Goal: Task Accomplishment & Management: Manage account settings

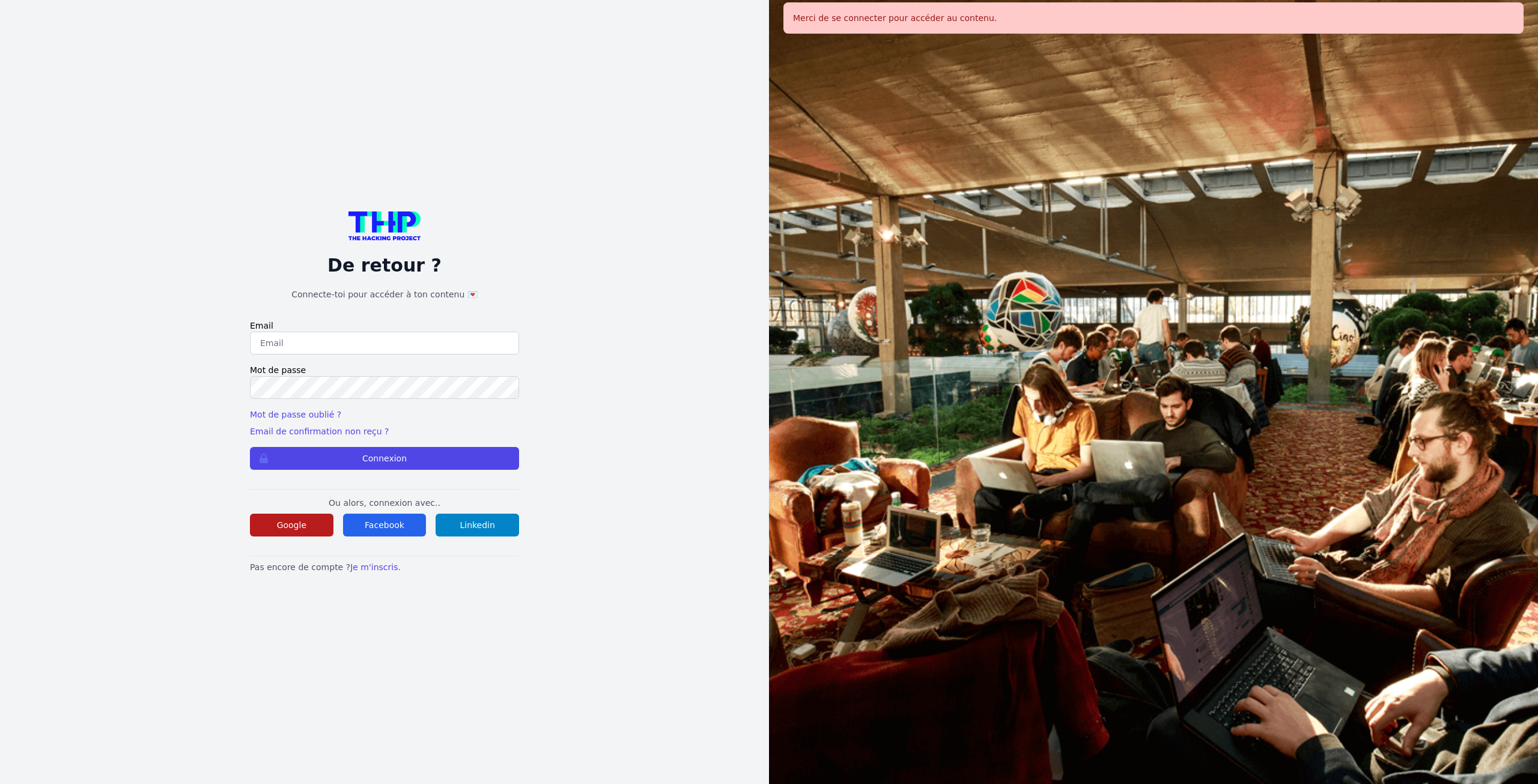
click at [294, 528] on button "Google" at bounding box center [292, 524] width 84 height 23
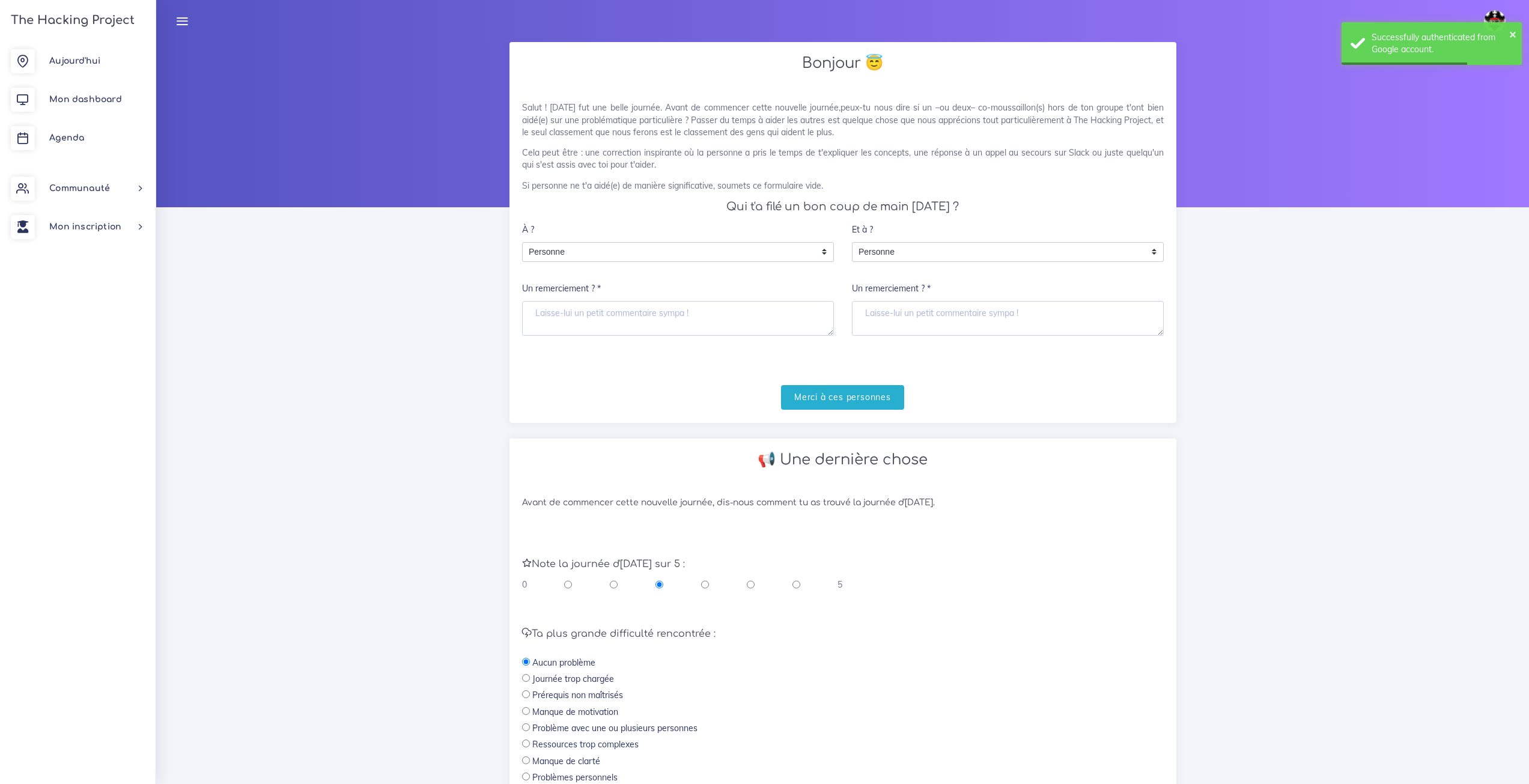
click at [792, 590] on input "radio" at bounding box center [796, 584] width 8 height 12
radio input "true"
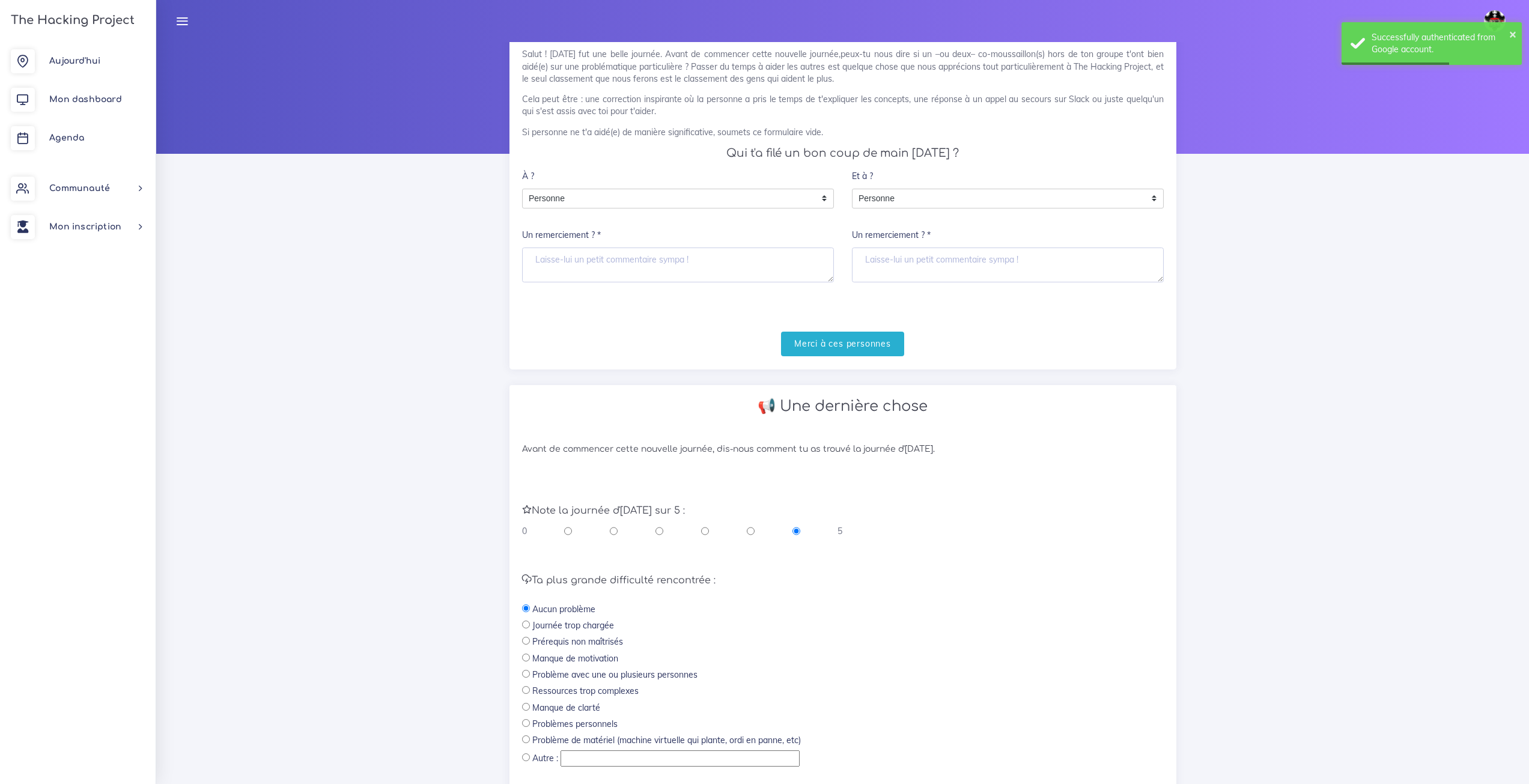
scroll to position [152, 0]
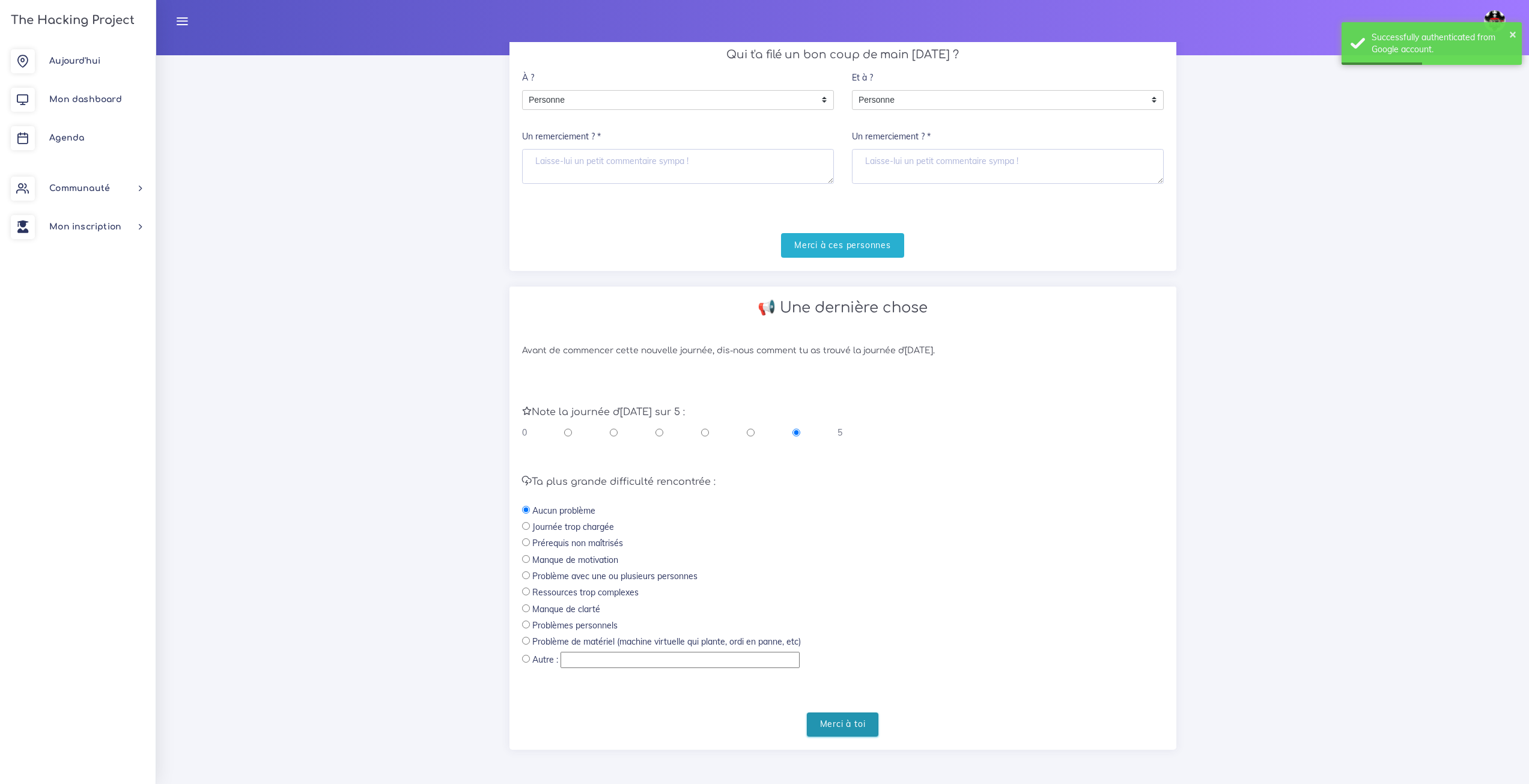
click at [852, 721] on input "Merci à toi" at bounding box center [842, 725] width 72 height 25
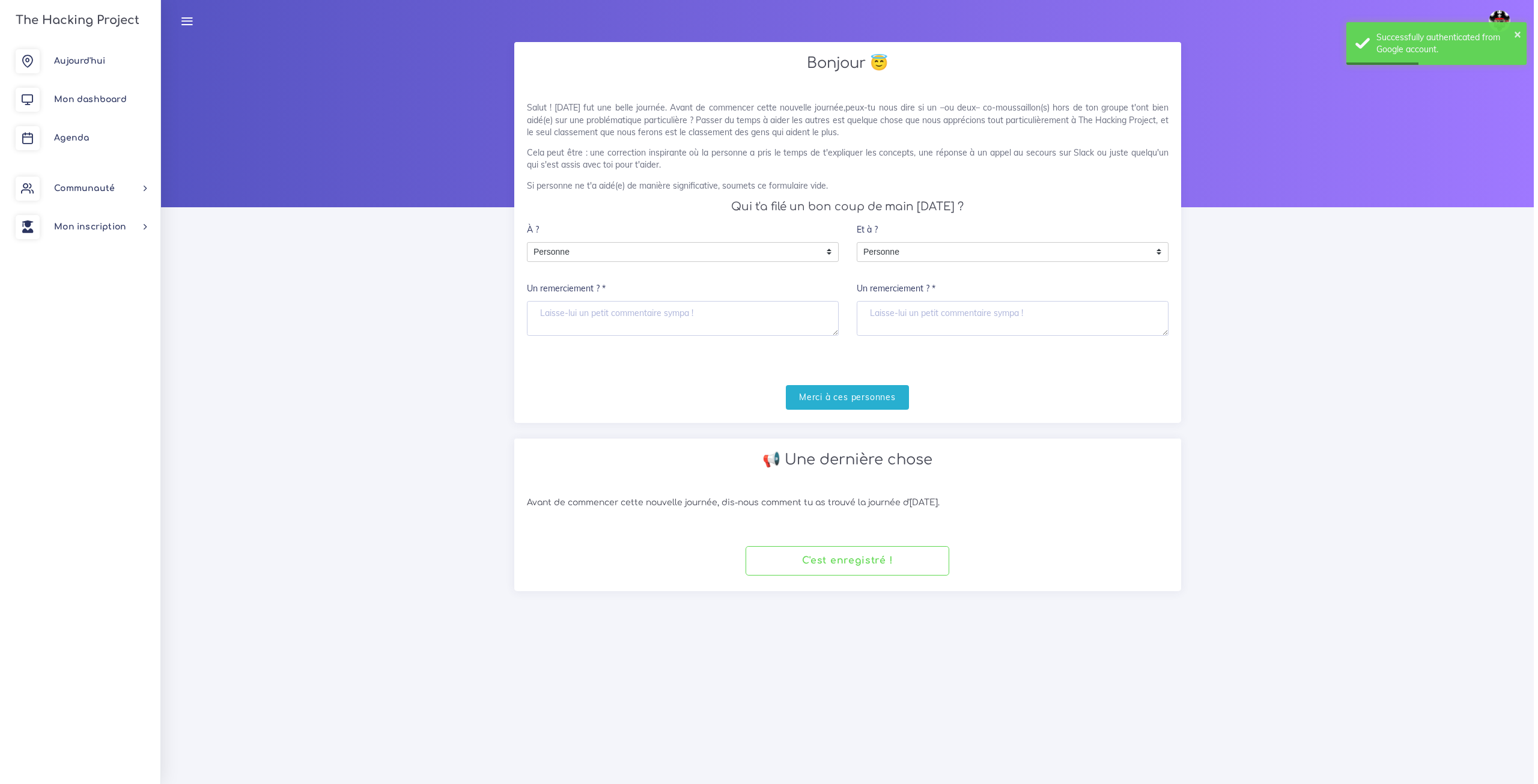
scroll to position [0, 0]
click at [68, 134] on span "Agenda" at bounding box center [67, 138] width 35 height 9
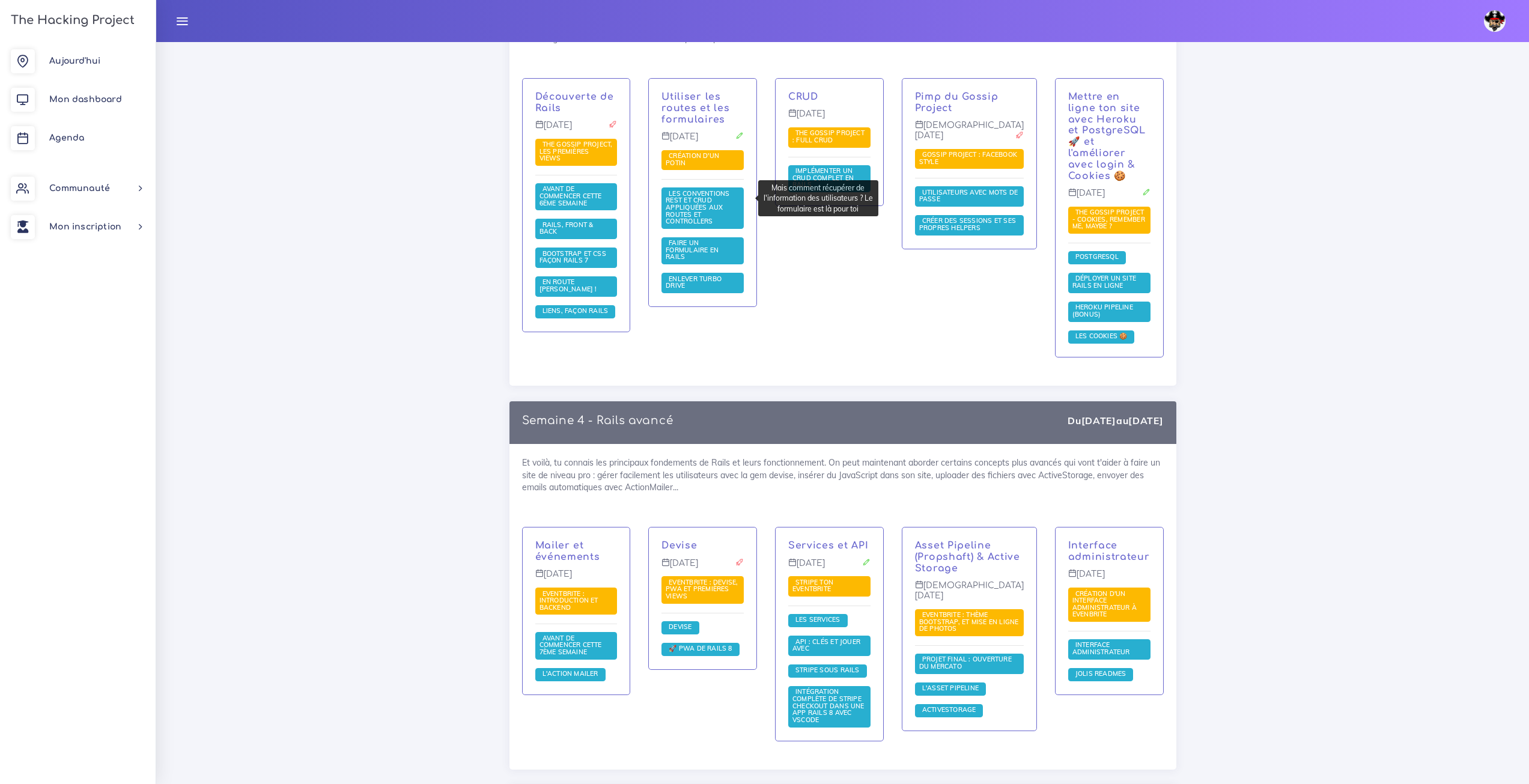
scroll to position [2463, 0]
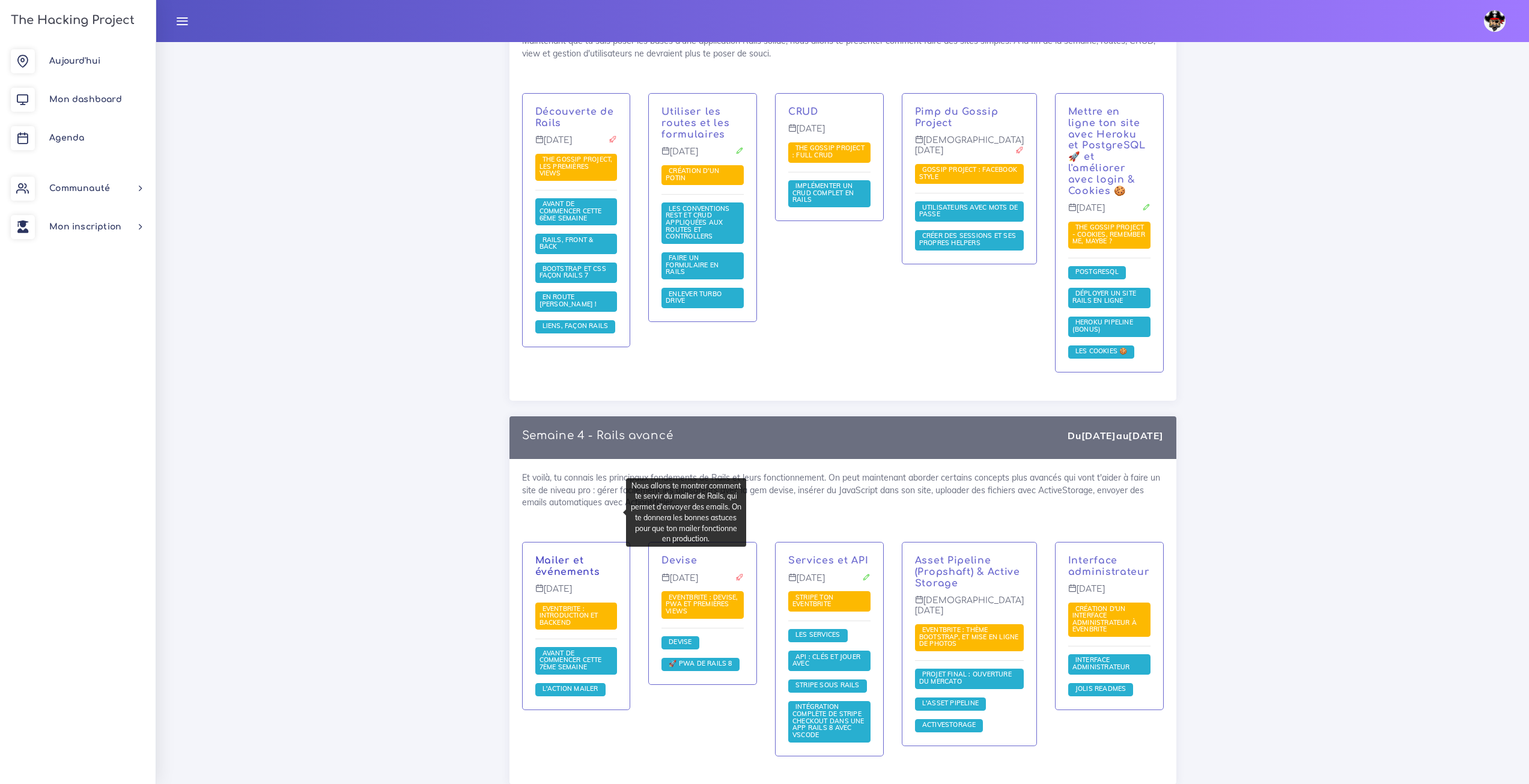
click at [549, 555] on link "Mailer et événements" at bounding box center [567, 566] width 65 height 22
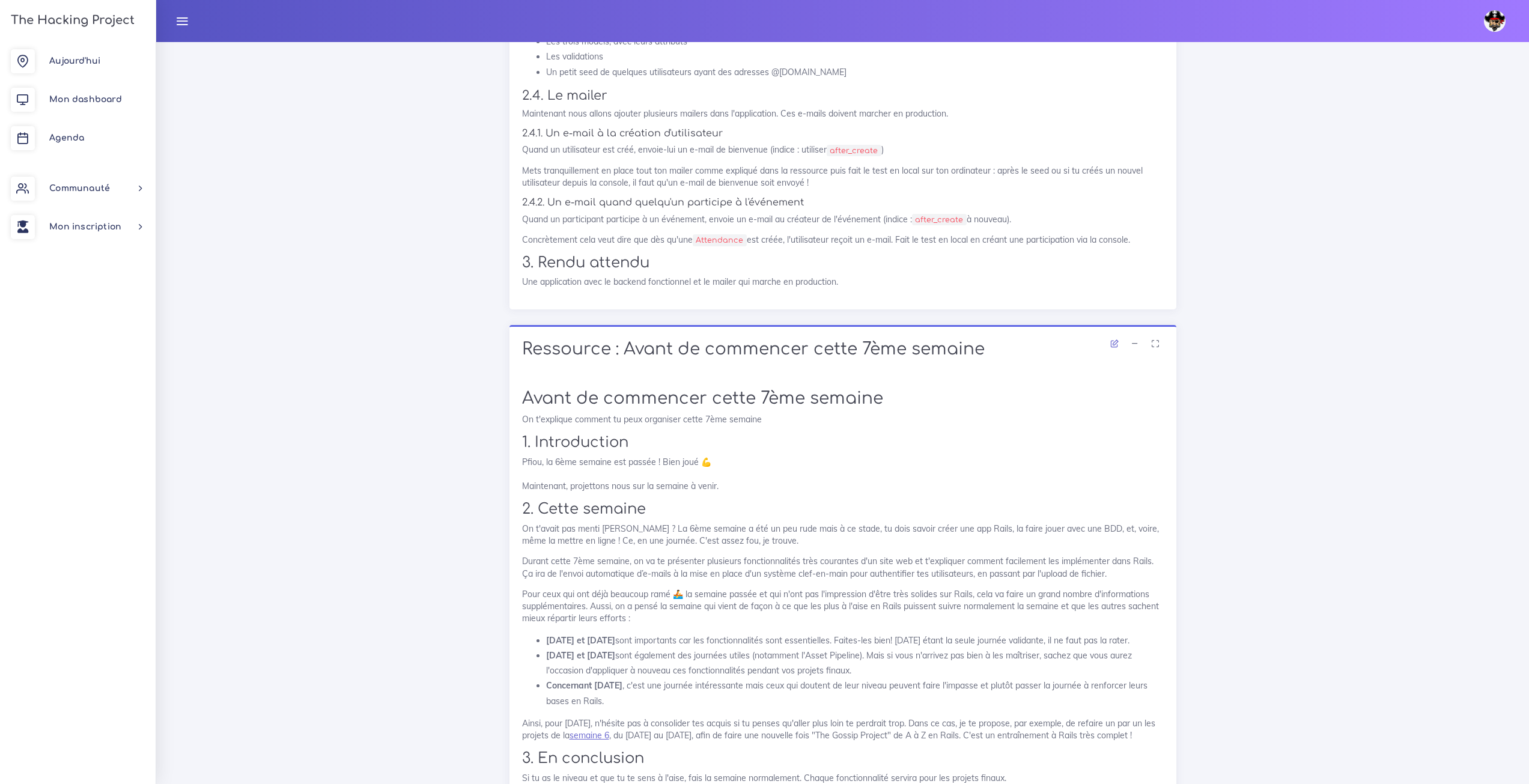
scroll to position [2162, 0]
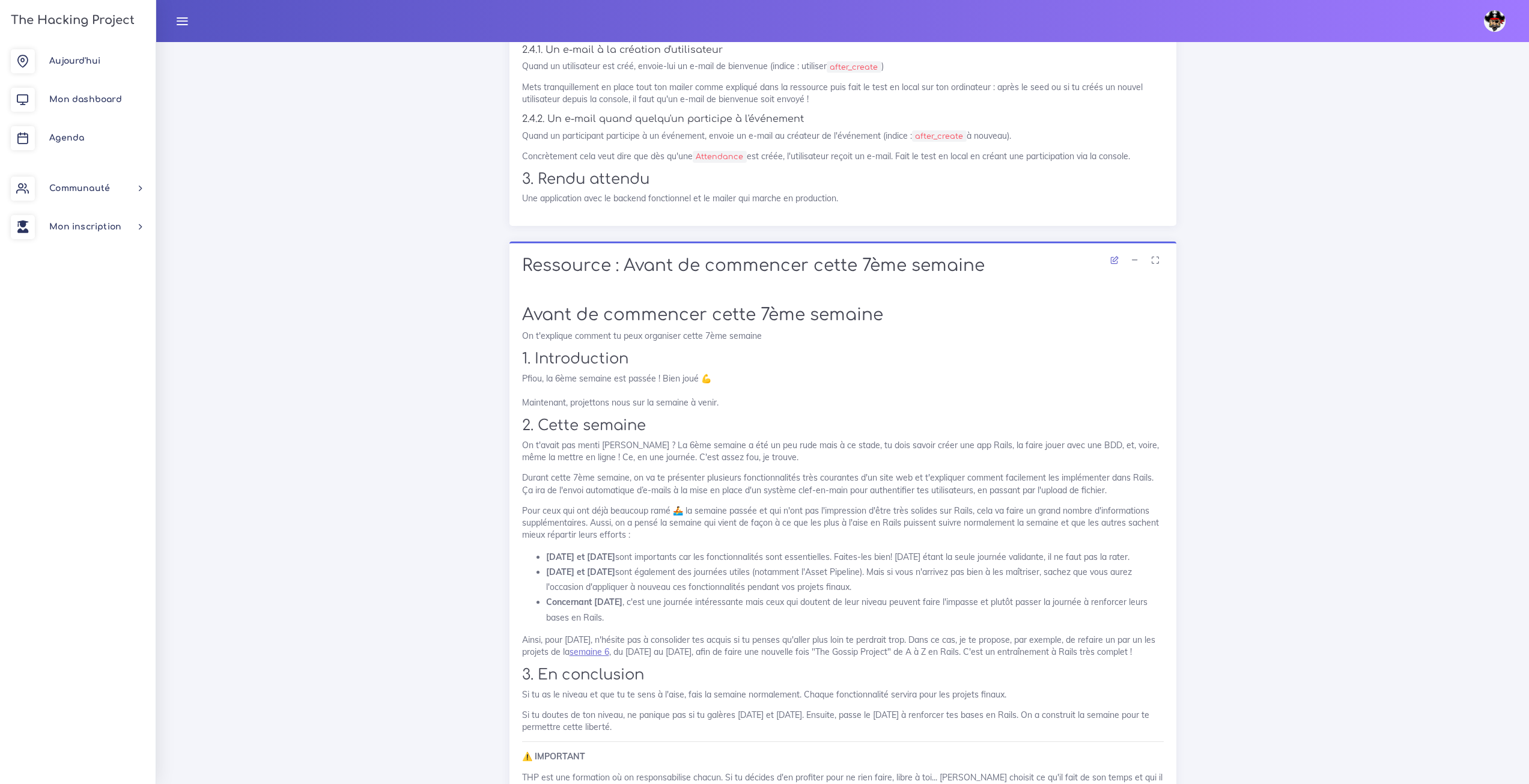
drag, startPoint x: 769, startPoint y: 323, endPoint x: 733, endPoint y: 292, distance: 47.5
click at [733, 276] on h1 "Ressource : Avant de commencer cette 7ème semaine" at bounding box center [843, 266] width 642 height 20
click at [89, 124] on link "Agenda" at bounding box center [77, 138] width 156 height 38
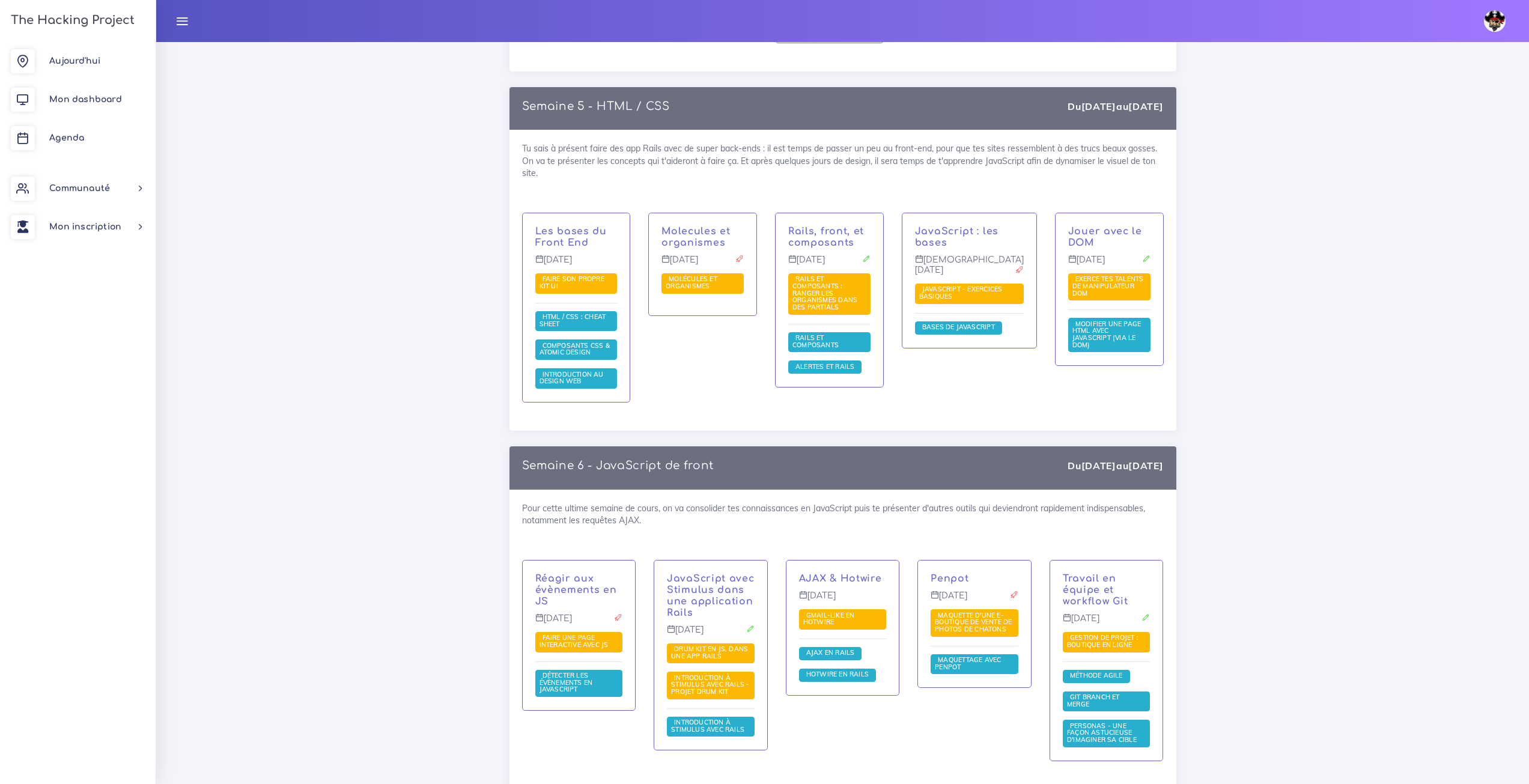
drag, startPoint x: 1537, startPoint y: 98, endPoint x: 1537, endPoint y: 515, distance: 417.0
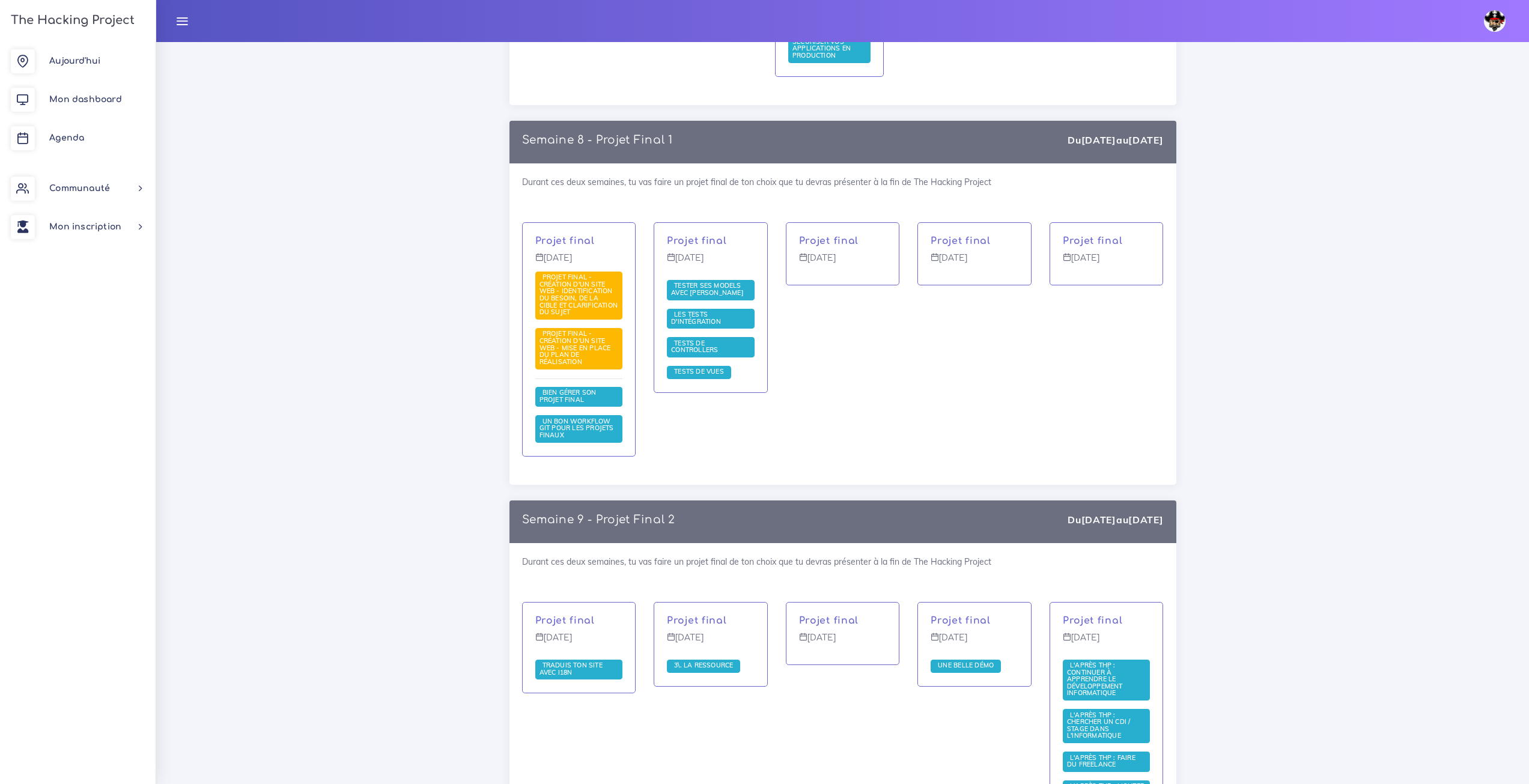
scroll to position [4197, 0]
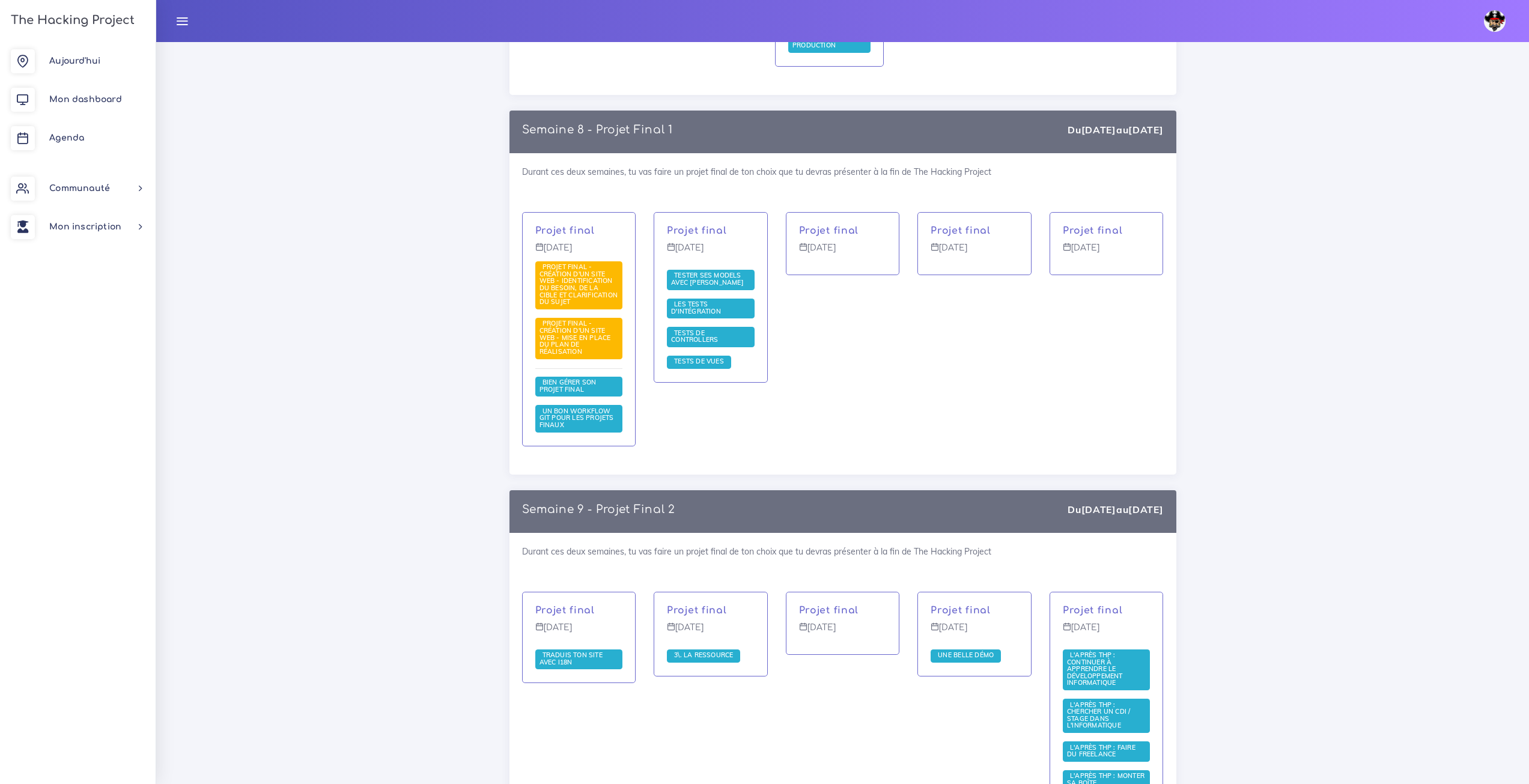
drag, startPoint x: 626, startPoint y: 175, endPoint x: 953, endPoint y: 325, distance: 359.8
click at [953, 325] on div "Projet final [DATE]" at bounding box center [974, 337] width 132 height 250
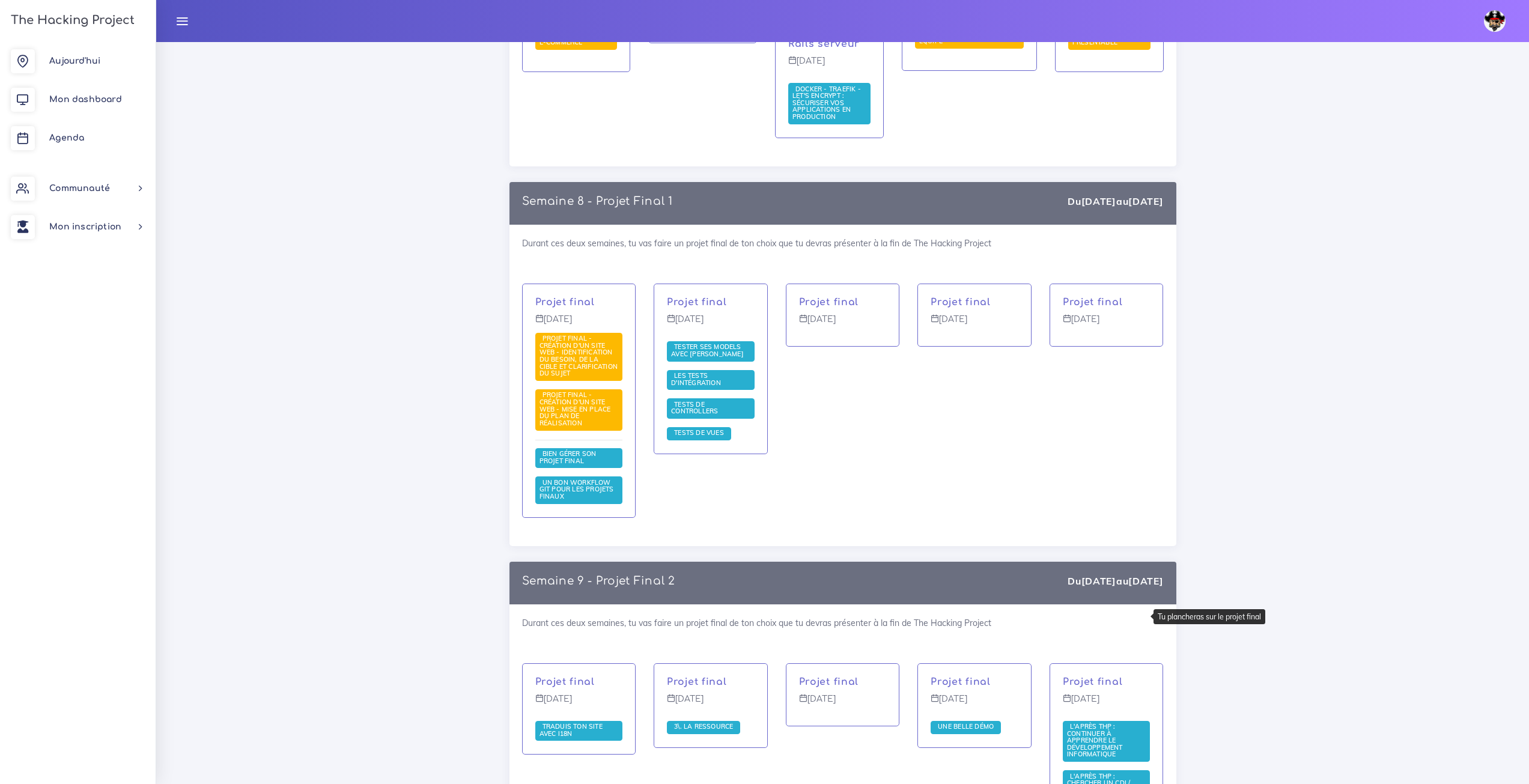
scroll to position [4138, 0]
